Goal: Use online tool/utility: Utilize a website feature to perform a specific function

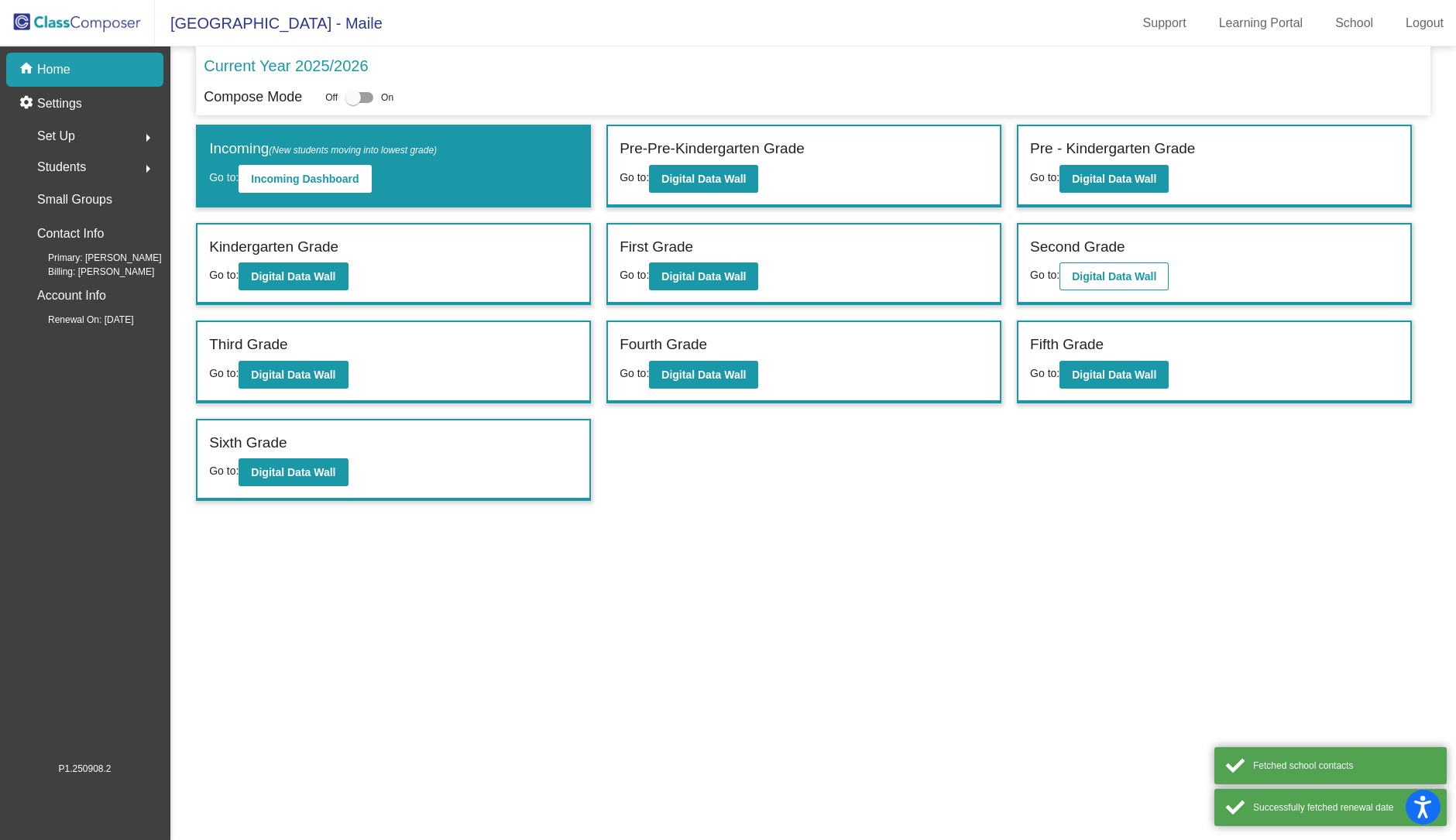
click at [1092, 259] on div "Second Grade" at bounding box center [1214, 250] width 369 height 27
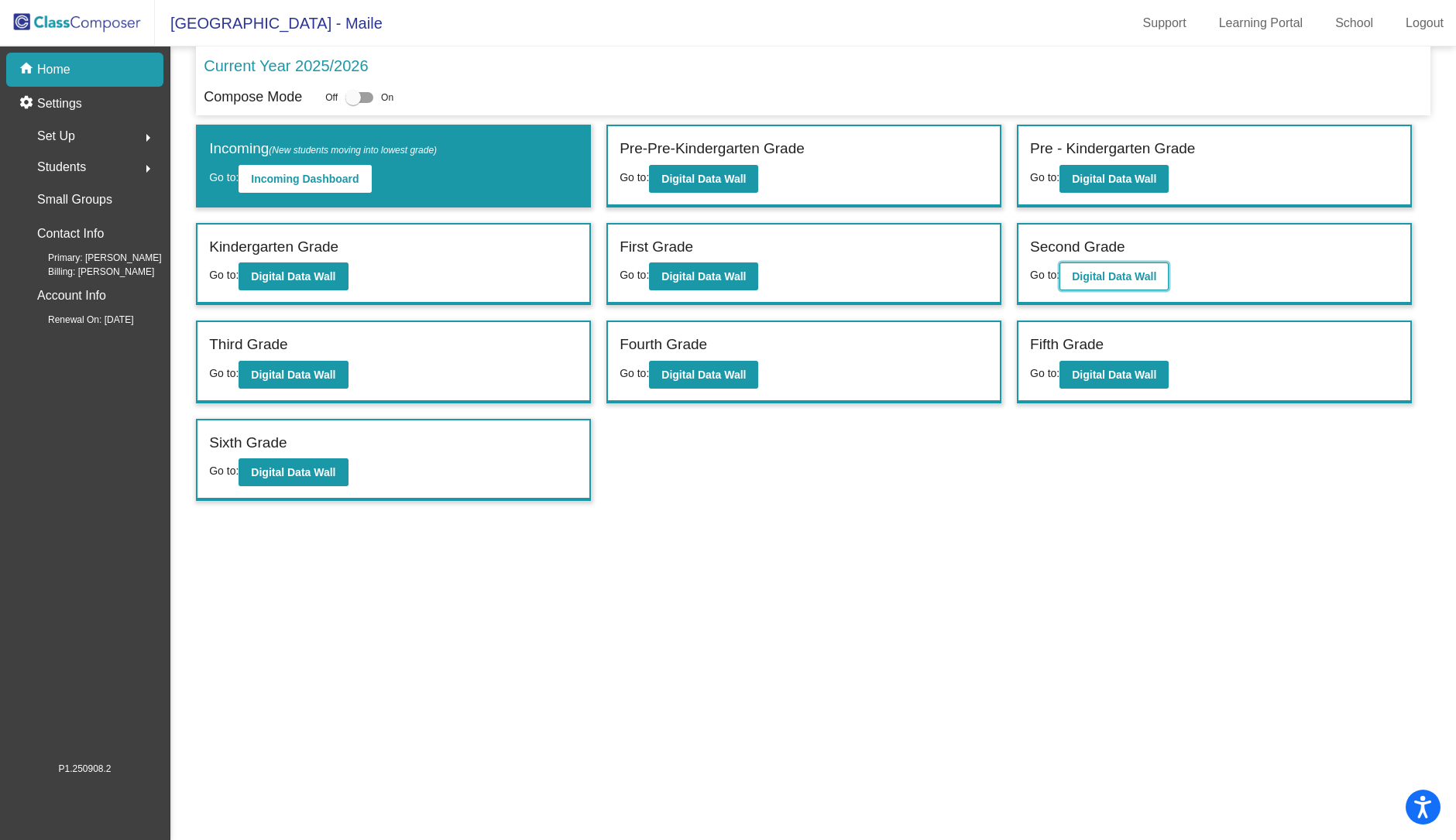
click at [1108, 273] on b "Digital Data Wall" at bounding box center [1113, 277] width 84 height 13
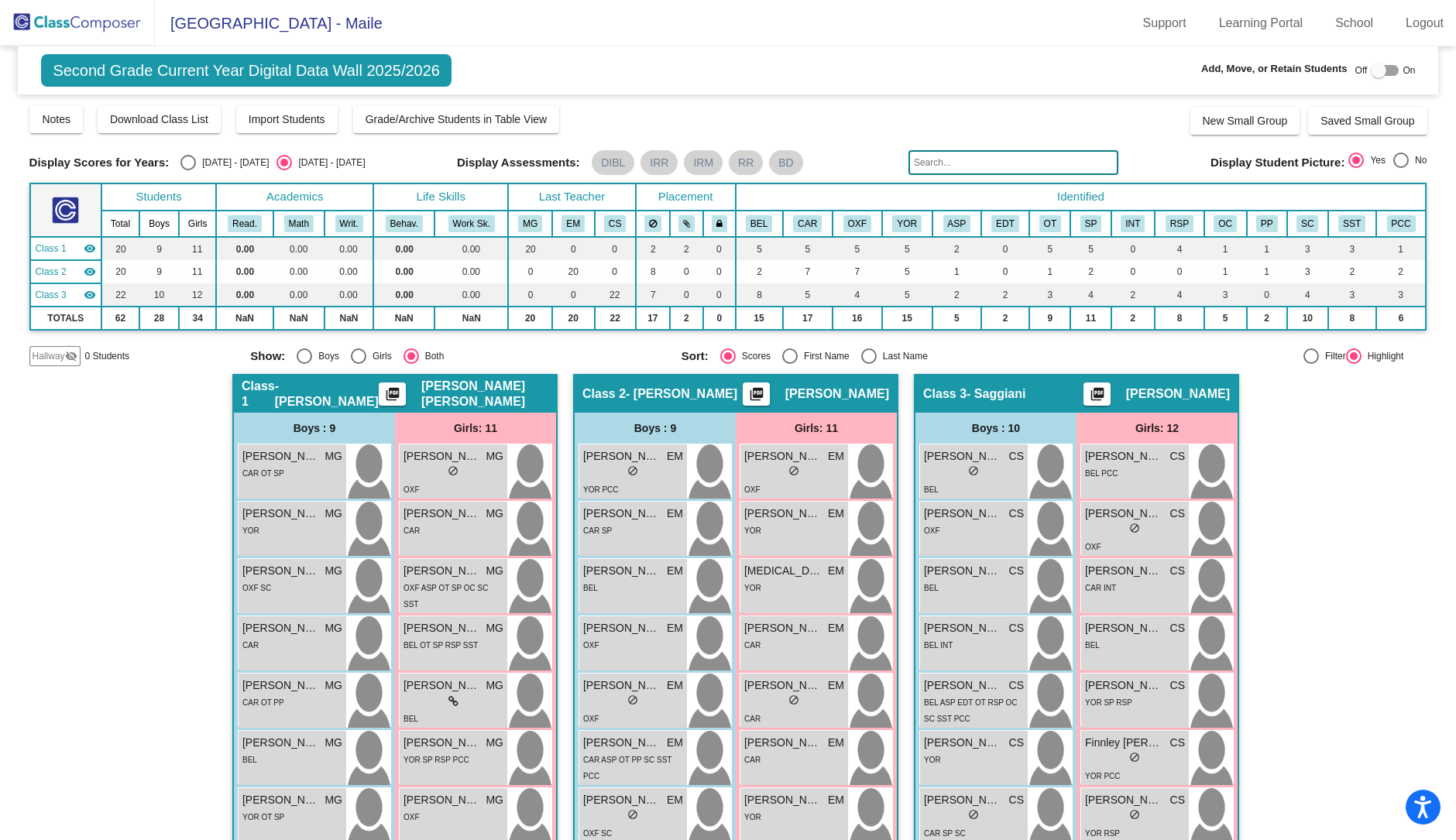
click at [891, 351] on div "Last Name" at bounding box center [902, 356] width 51 height 14
click at [868, 364] on input "Last Name" at bounding box center [868, 364] width 1 height 1
radio input "true"
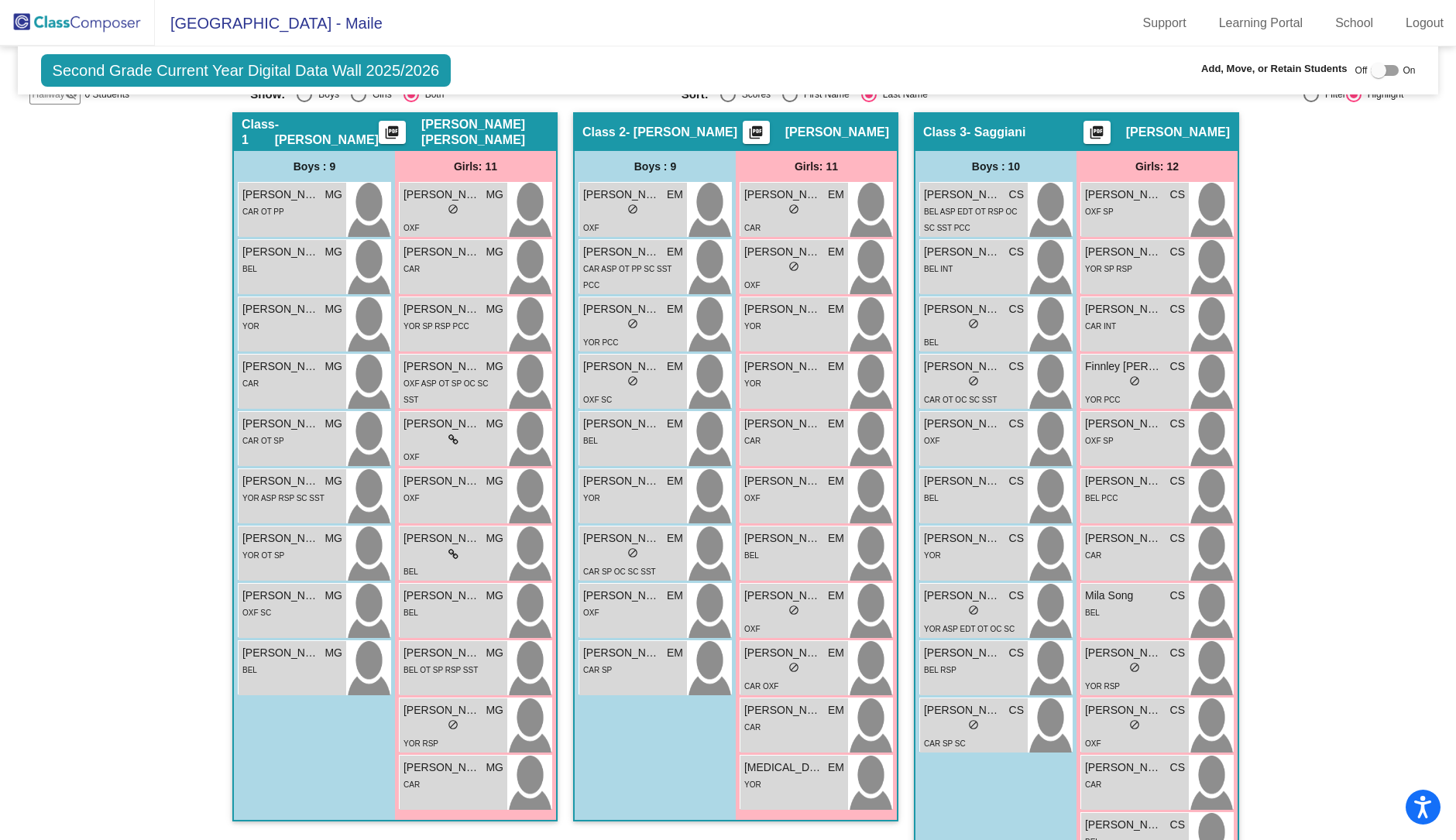
scroll to position [290, 0]
